Goal: Task Accomplishment & Management: Use online tool/utility

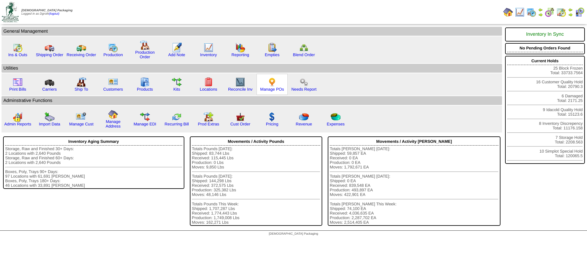
click at [272, 79] on img at bounding box center [272, 82] width 10 height 10
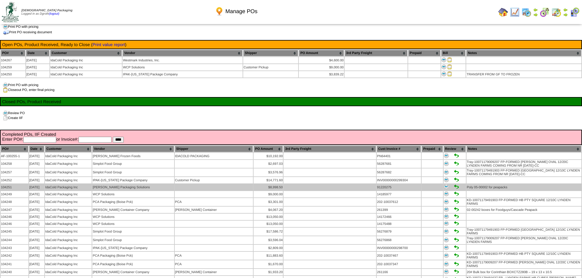
scroll to position [61, 0]
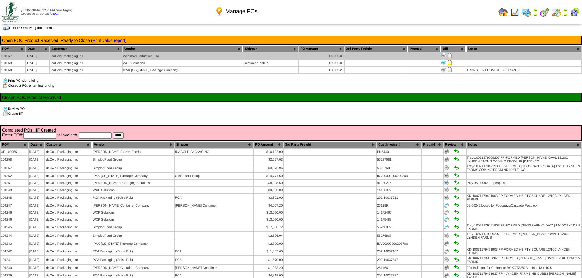
click at [202, 54] on td "Westmark Industries, Inc." at bounding box center [182, 56] width 120 height 6
click at [449, 54] on img at bounding box center [449, 55] width 5 height 5
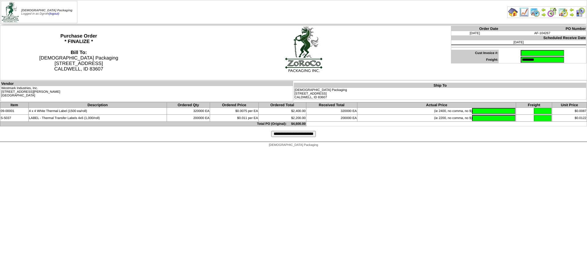
click at [528, 50] on input "text" at bounding box center [541, 53] width 43 height 6
type input "********"
click at [472, 113] on input "text" at bounding box center [493, 111] width 43 height 6
click at [303, 150] on html "Zoroco Packaging Logged in as Dgroth (logout) Print All" at bounding box center [293, 75] width 587 height 150
click at [419, 150] on html "Zoroco Packaging Logged in as Dgroth (logout) Print All" at bounding box center [293, 75] width 587 height 150
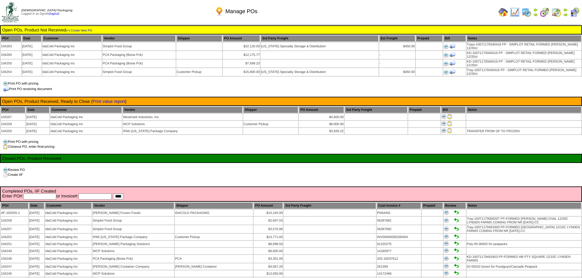
scroll to position [61, 0]
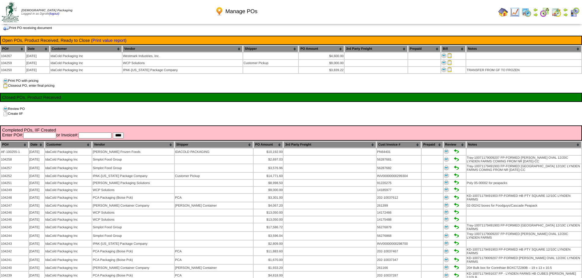
click at [40, 133] on input "text" at bounding box center [39, 136] width 33 height 6
type input "******"
click at [113, 133] on input "****" at bounding box center [118, 136] width 11 height 6
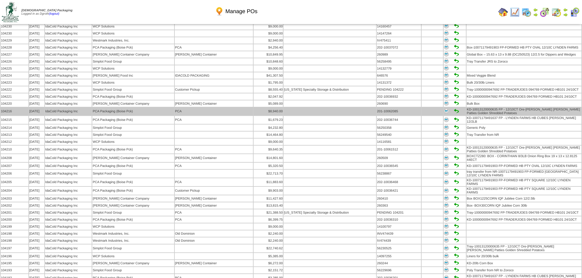
scroll to position [397, 0]
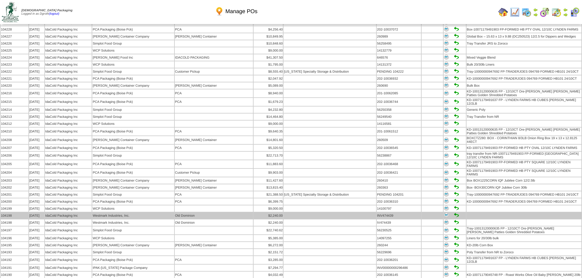
click at [125, 213] on td "Westmark Industries, Inc." at bounding box center [133, 216] width 82 height 6
click at [444, 213] on img at bounding box center [446, 215] width 5 height 5
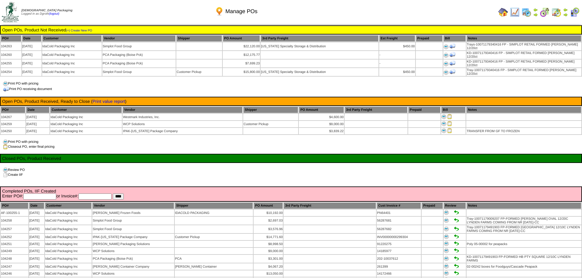
scroll to position [397, 0]
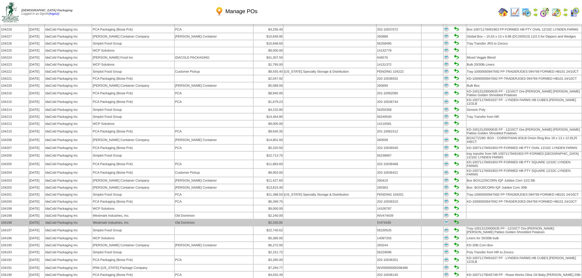
click at [444, 220] on img at bounding box center [446, 222] width 5 height 5
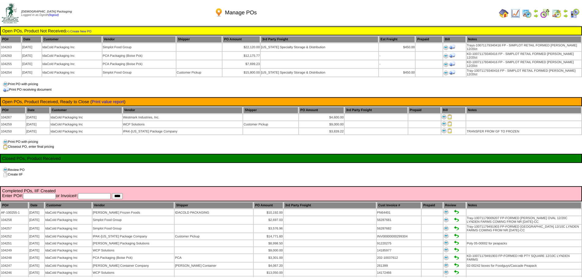
scroll to position [397, 0]
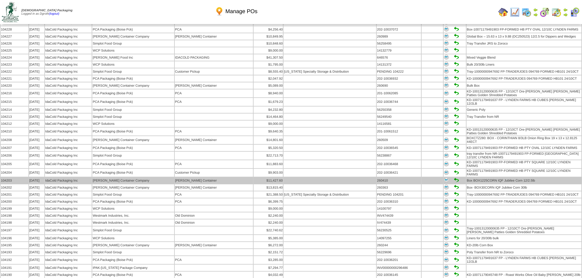
click at [444, 178] on img at bounding box center [446, 180] width 5 height 5
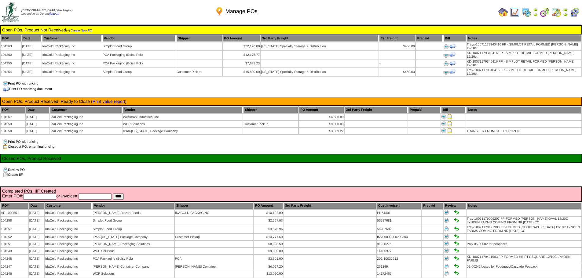
scroll to position [397, 0]
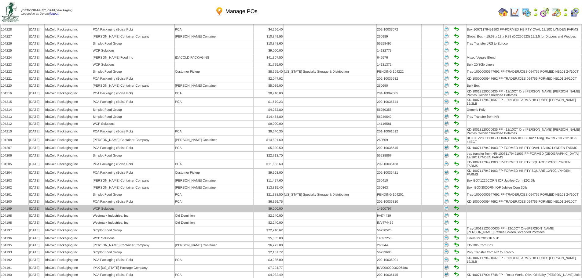
click at [444, 206] on img at bounding box center [446, 208] width 5 height 5
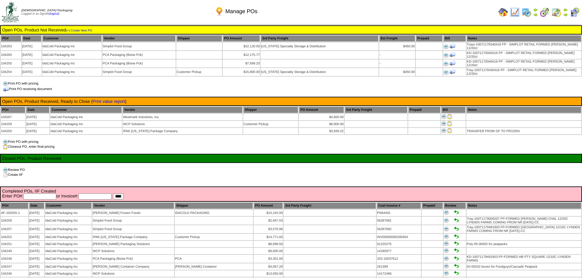
scroll to position [397, 0]
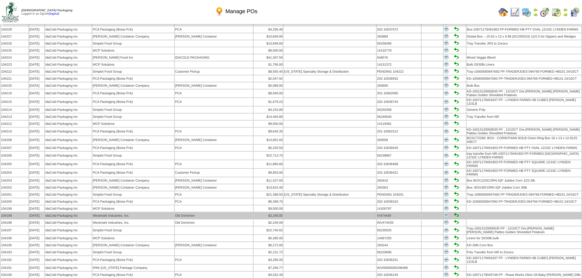
click at [444, 213] on img at bounding box center [446, 215] width 5 height 5
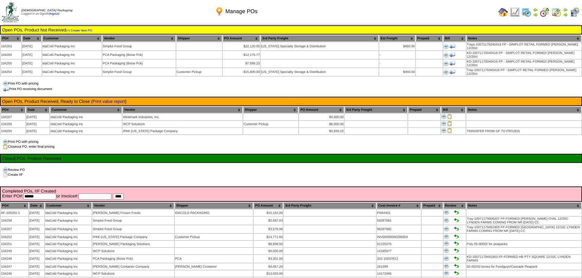
scroll to position [397, 0]
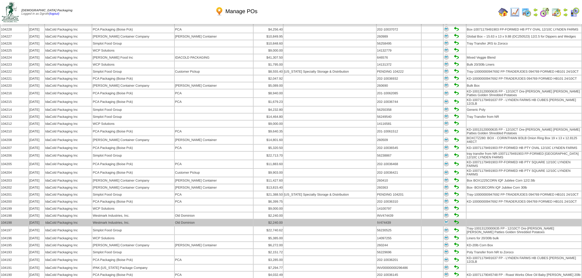
click at [444, 220] on img at bounding box center [446, 222] width 5 height 5
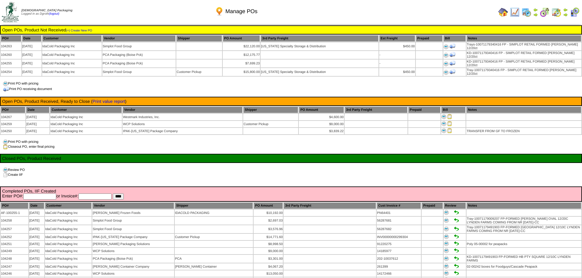
scroll to position [397, 0]
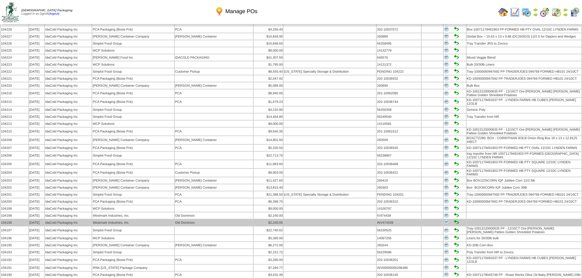
click at [444, 220] on img at bounding box center [446, 222] width 5 height 5
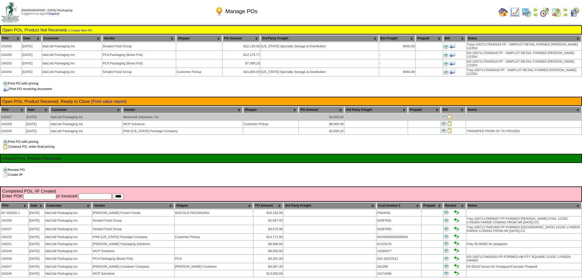
click at [448, 114] on img at bounding box center [449, 116] width 5 height 5
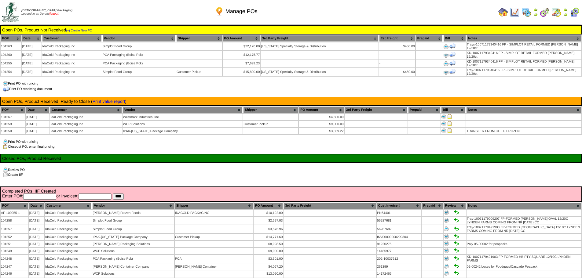
click at [56, 15] on link "(logout)" at bounding box center [54, 13] width 10 height 3
